Goal: Information Seeking & Learning: Learn about a topic

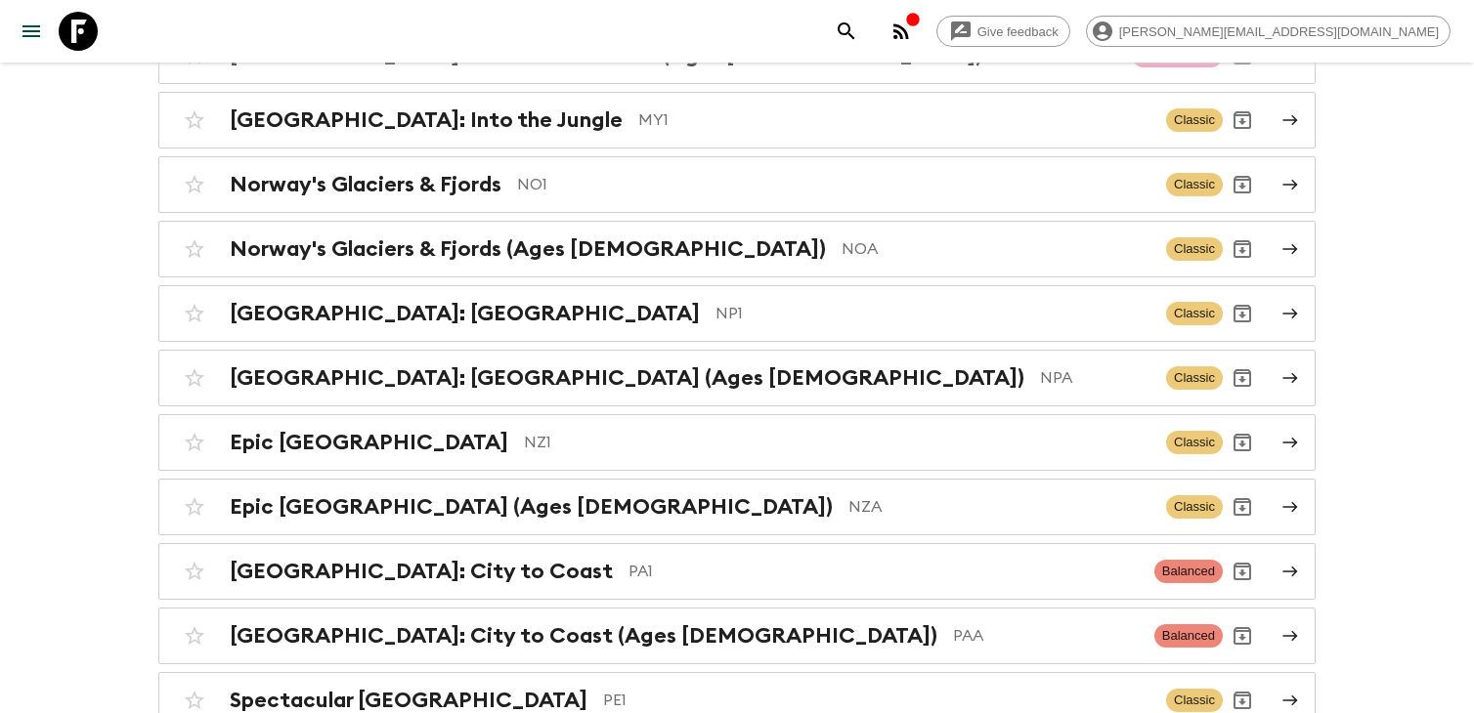
scroll to position [6973, 0]
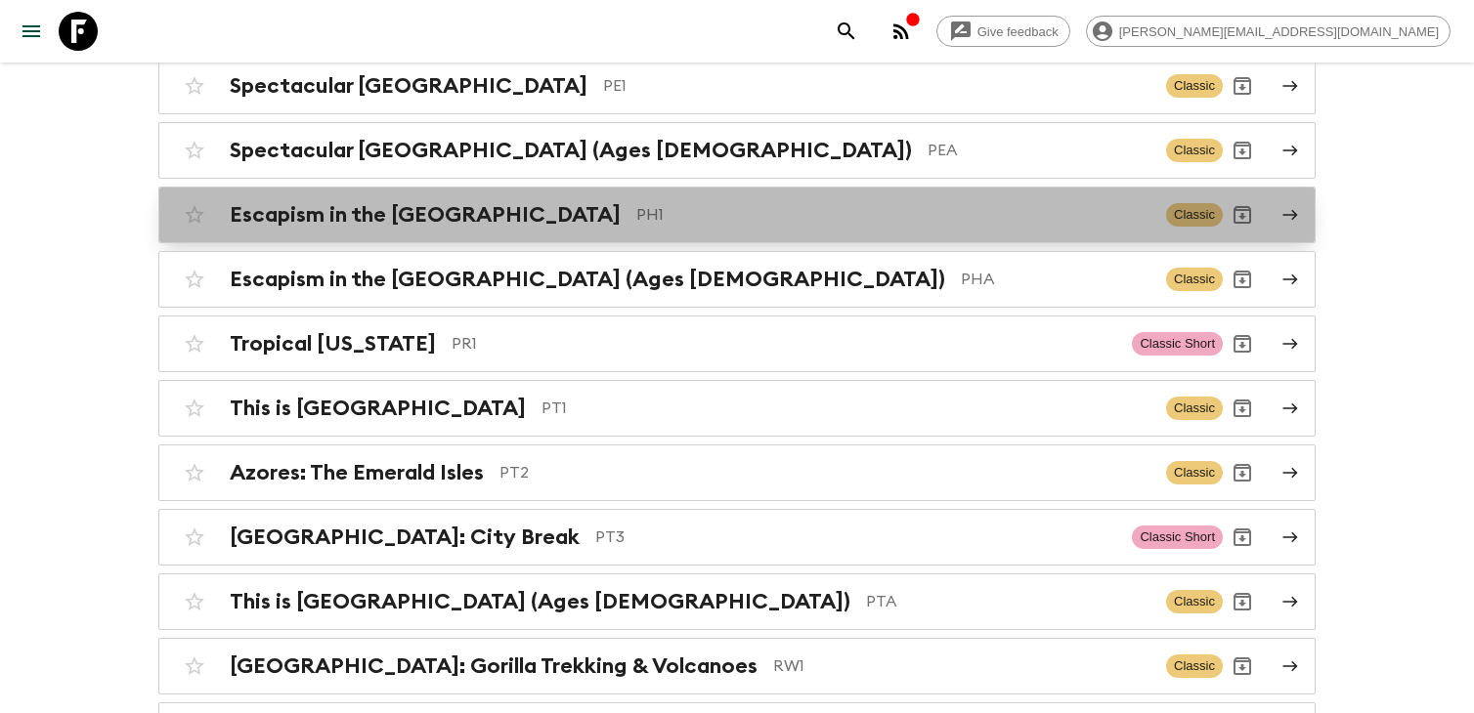
click at [636, 203] on p "PH1" at bounding box center [893, 214] width 514 height 23
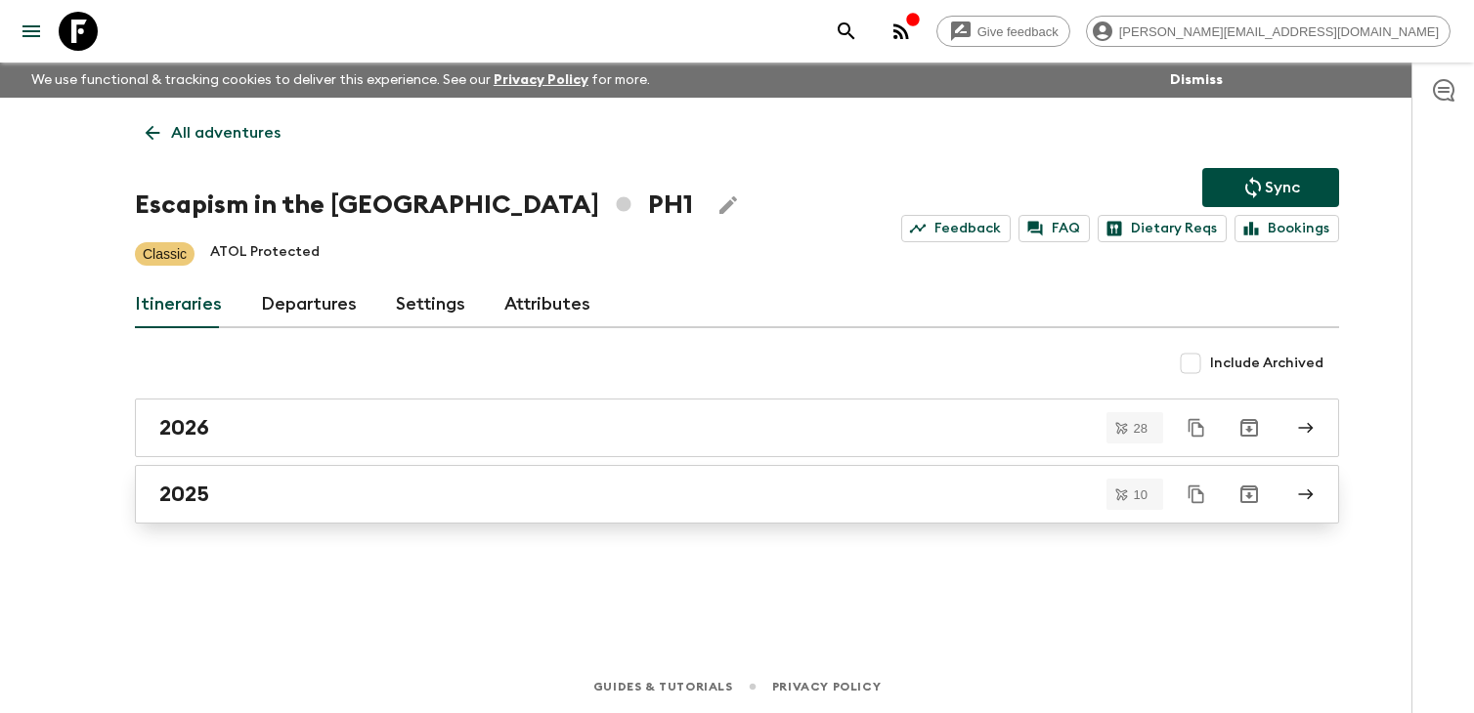
click at [443, 509] on link "2025" at bounding box center [737, 494] width 1204 height 59
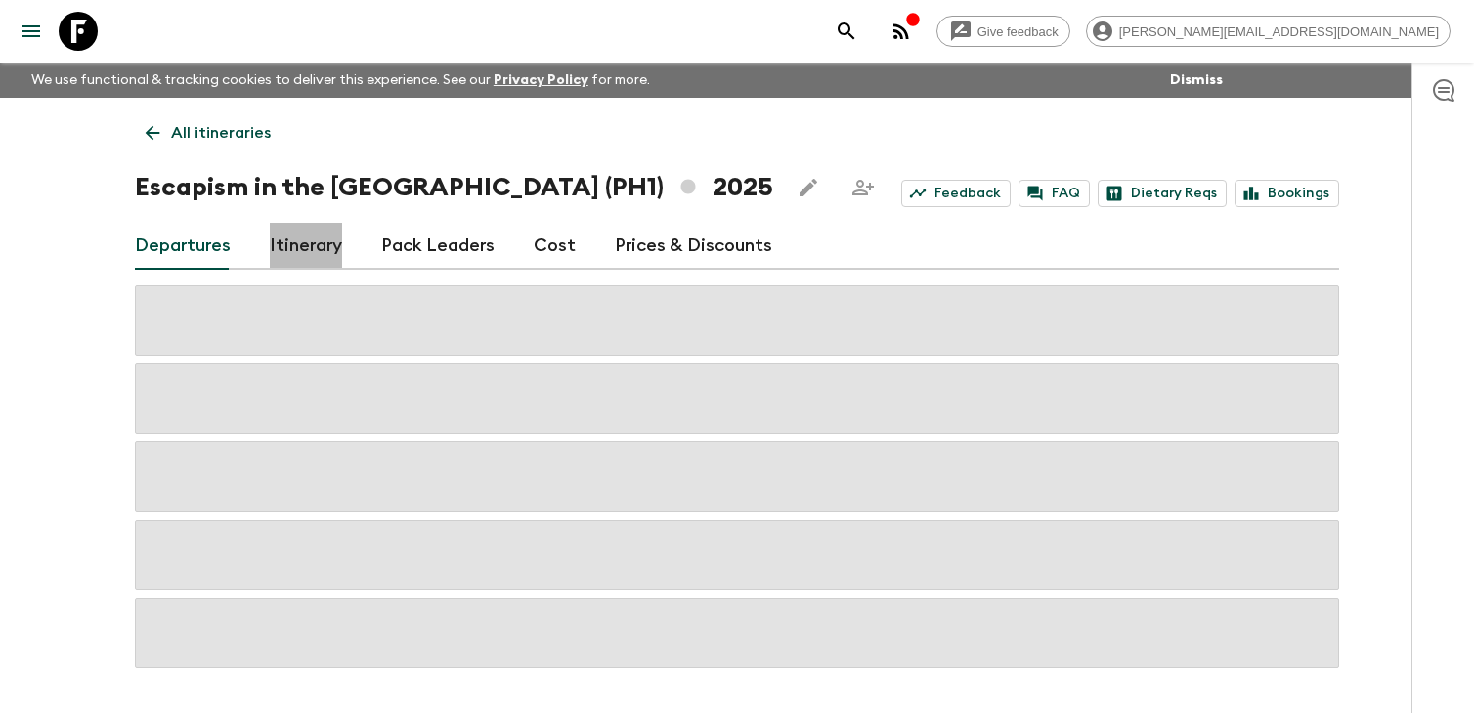
click at [289, 249] on link "Itinerary" at bounding box center [306, 246] width 72 height 47
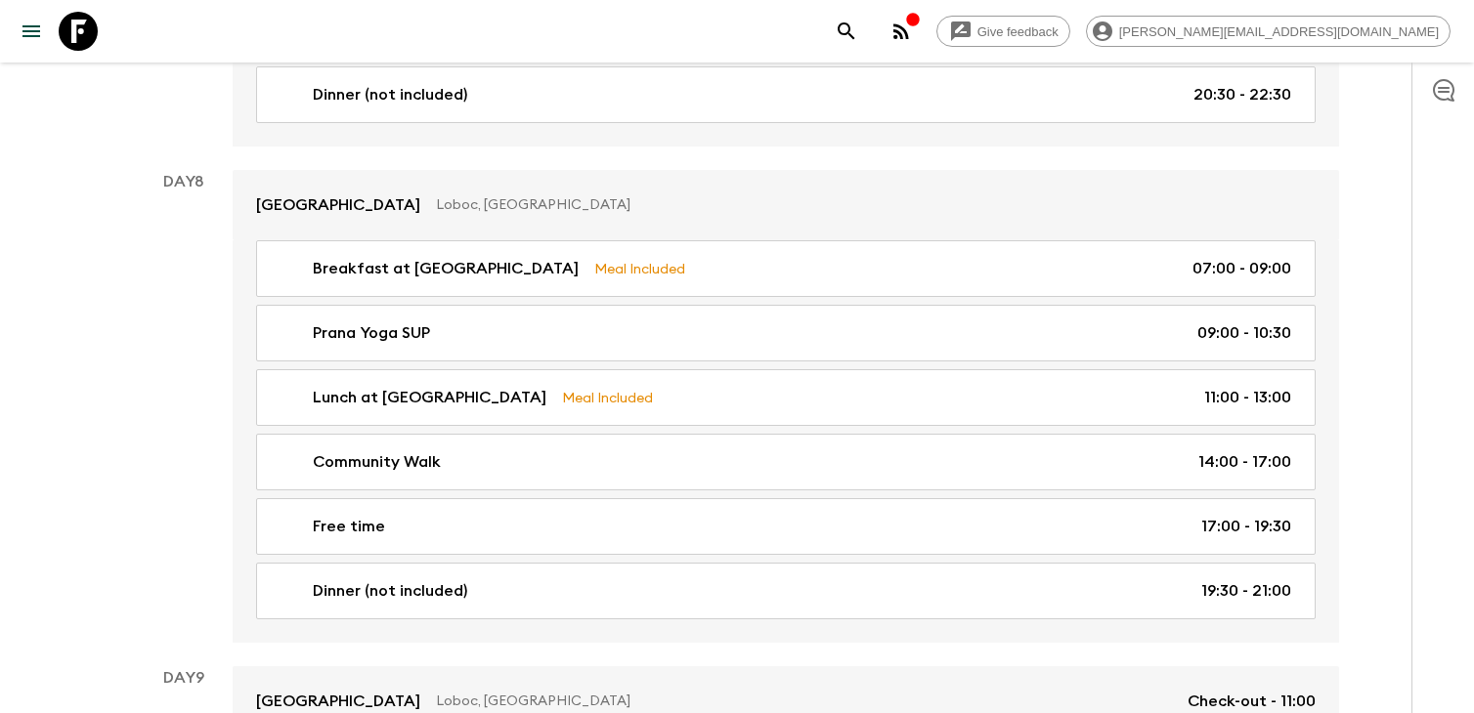
scroll to position [4426, 0]
